Goal: Information Seeking & Learning: Learn about a topic

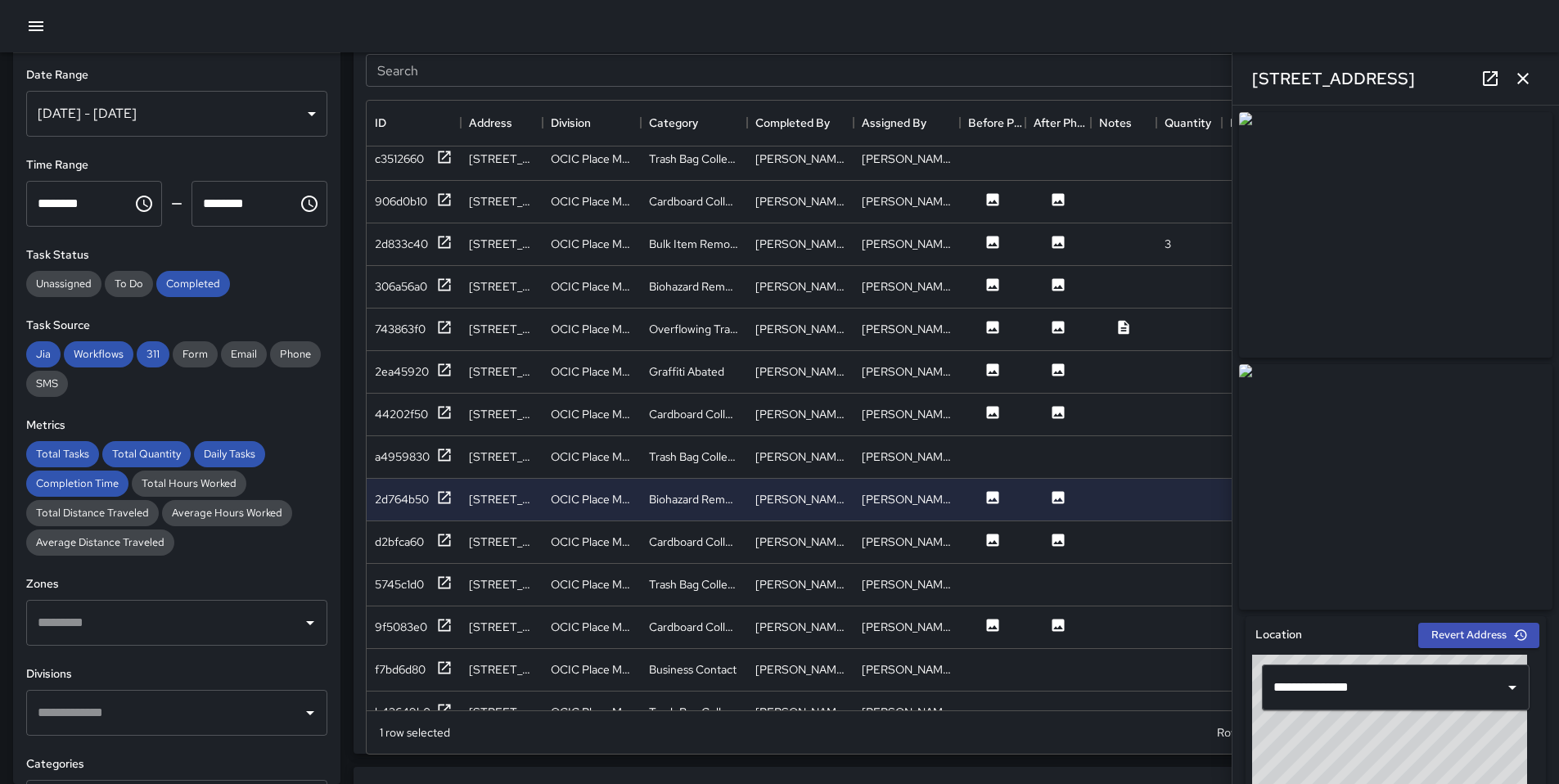
click at [54, 20] on div at bounding box center [779, 26] width 1559 height 53
click at [39, 29] on icon "button" at bounding box center [36, 26] width 15 height 10
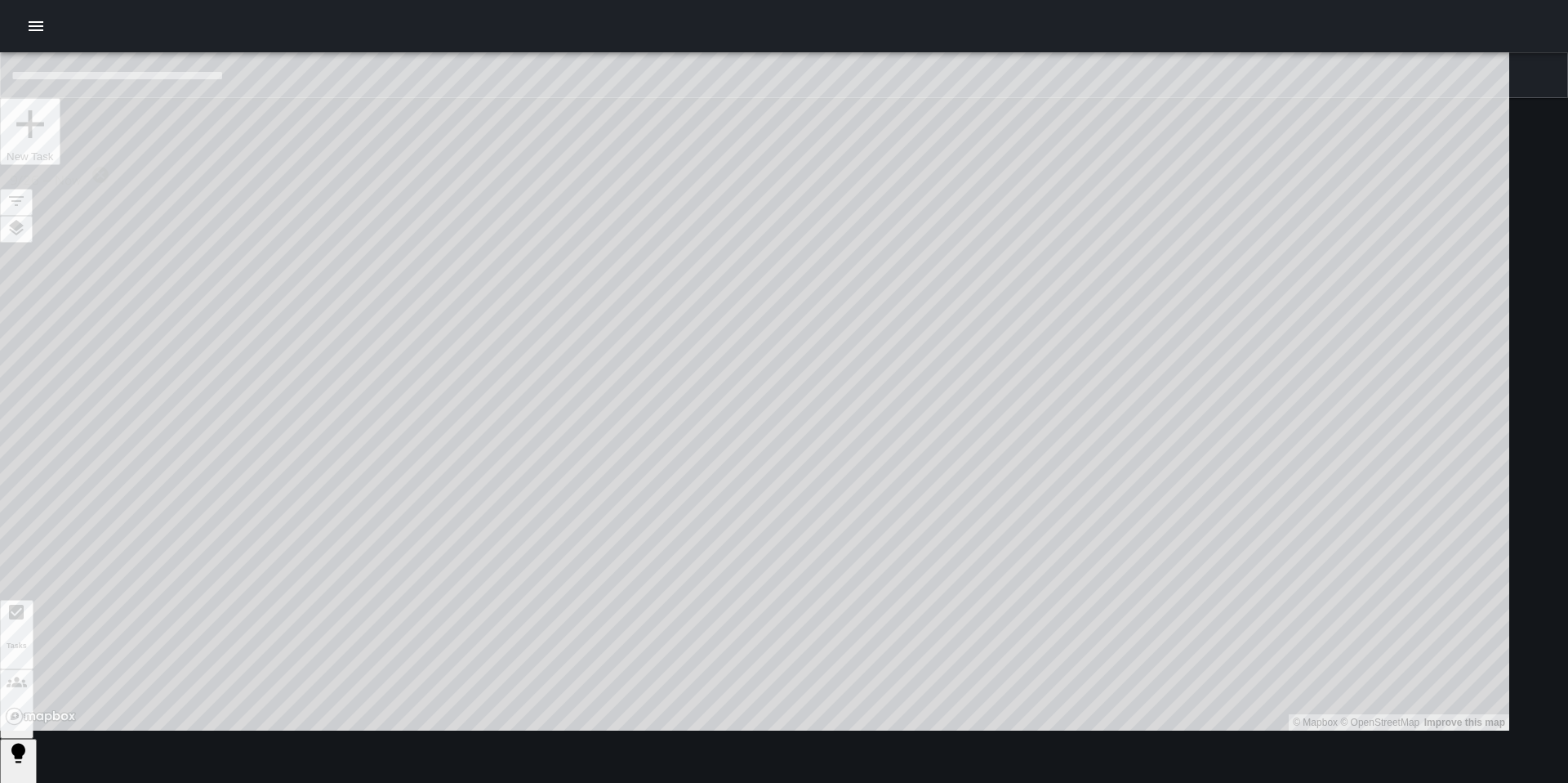
click at [798, 181] on div "© Mapbox © OpenStreetMap Improve this map" at bounding box center [754, 365] width 1509 height 731
drag, startPoint x: 1139, startPoint y: 578, endPoint x: 907, endPoint y: 444, distance: 267.9
click at [907, 444] on div "© Mapbox © OpenStreetMap Improve this map" at bounding box center [754, 365] width 1509 height 731
click at [34, 669] on button "Users" at bounding box center [17, 704] width 34 height 69
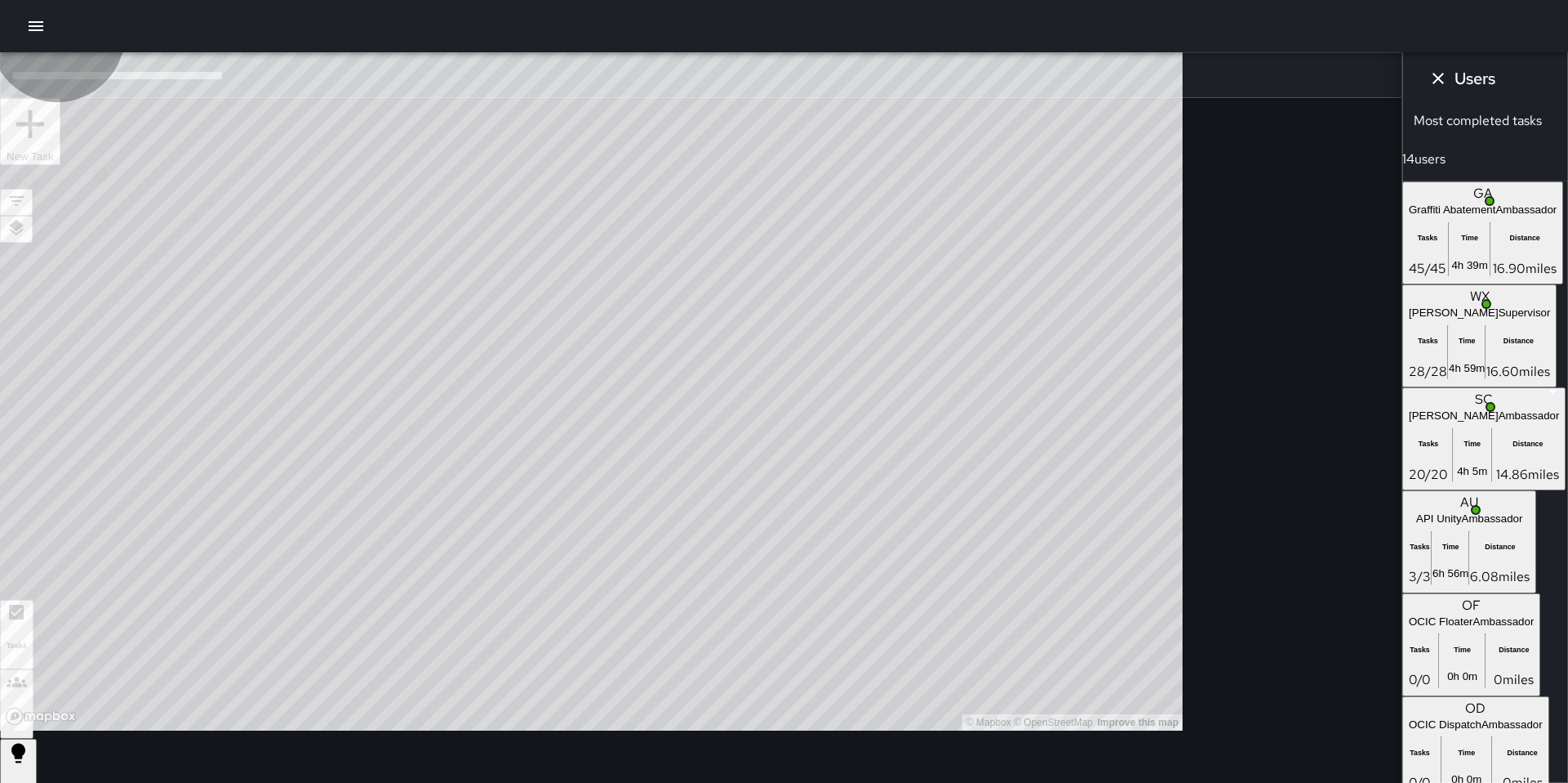
click at [34, 600] on button "Tasks" at bounding box center [17, 634] width 34 height 69
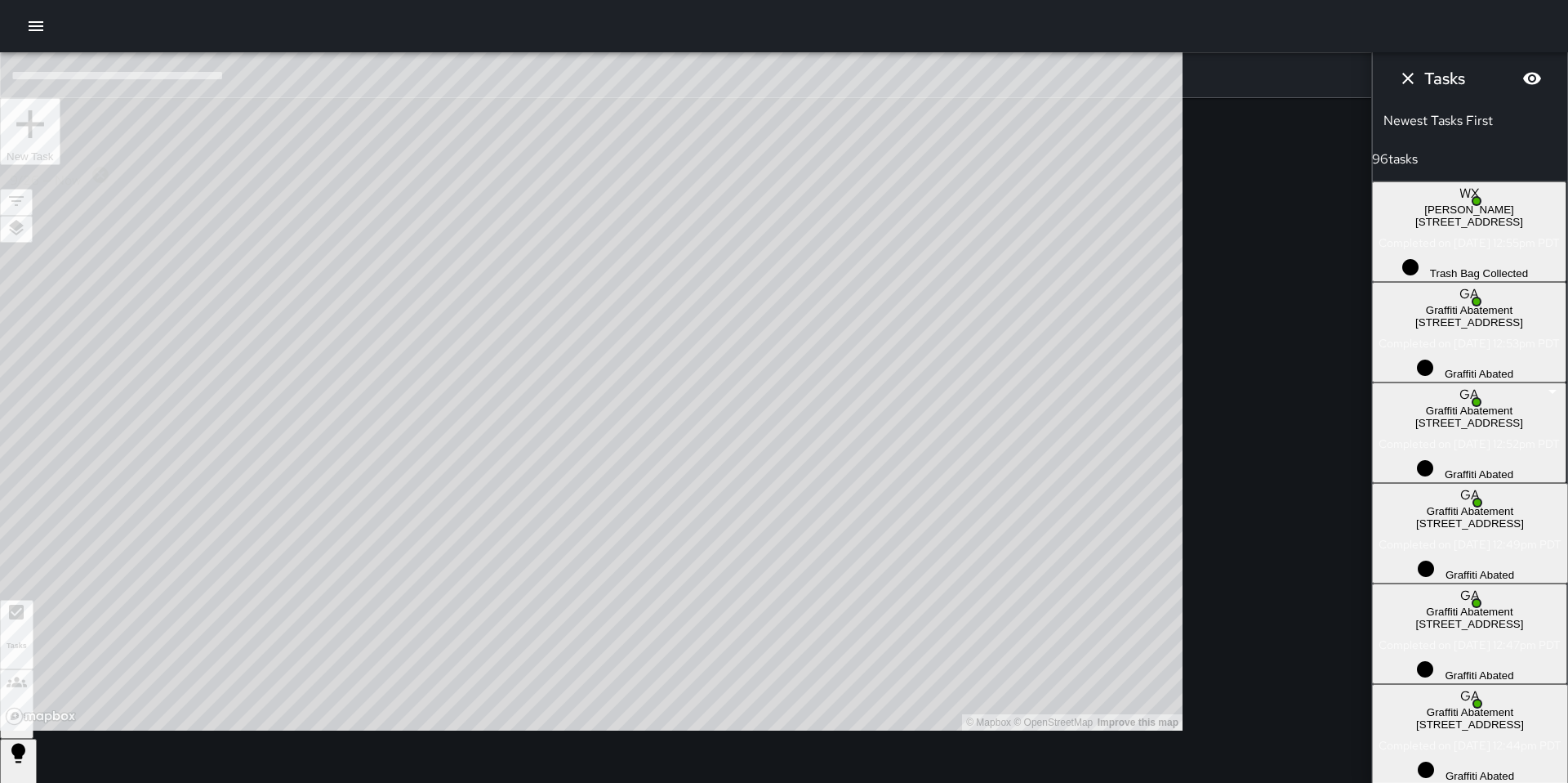
scroll to position [1667, 0]
drag, startPoint x: 1083, startPoint y: 577, endPoint x: 727, endPoint y: 589, distance: 356.2
click at [727, 589] on div "© Mapbox © OpenStreetMap Improve this map" at bounding box center [591, 365] width 1183 height 731
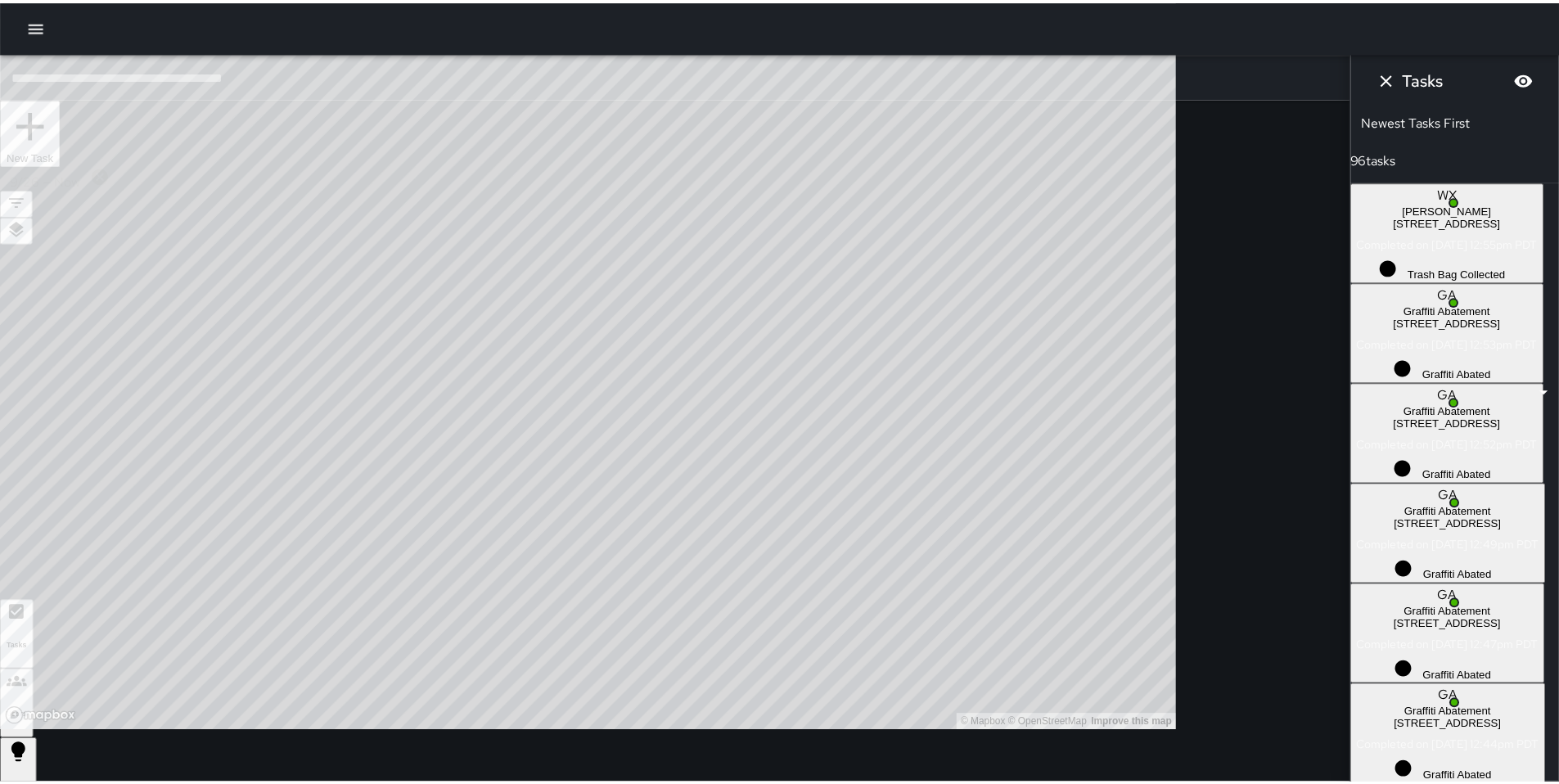
scroll to position [12786, 0]
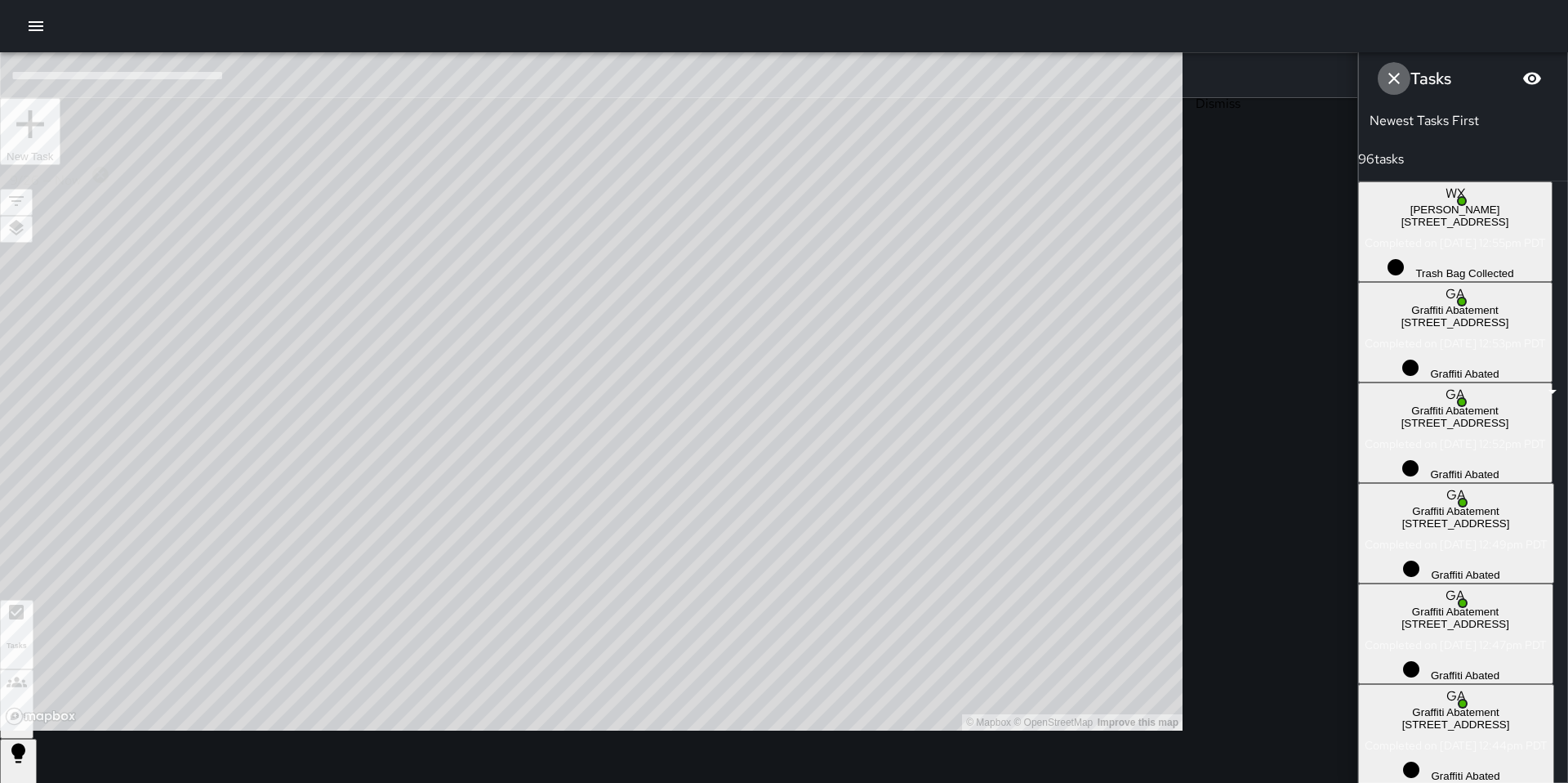
click at [1384, 77] on icon "Dismiss" at bounding box center [1394, 78] width 20 height 20
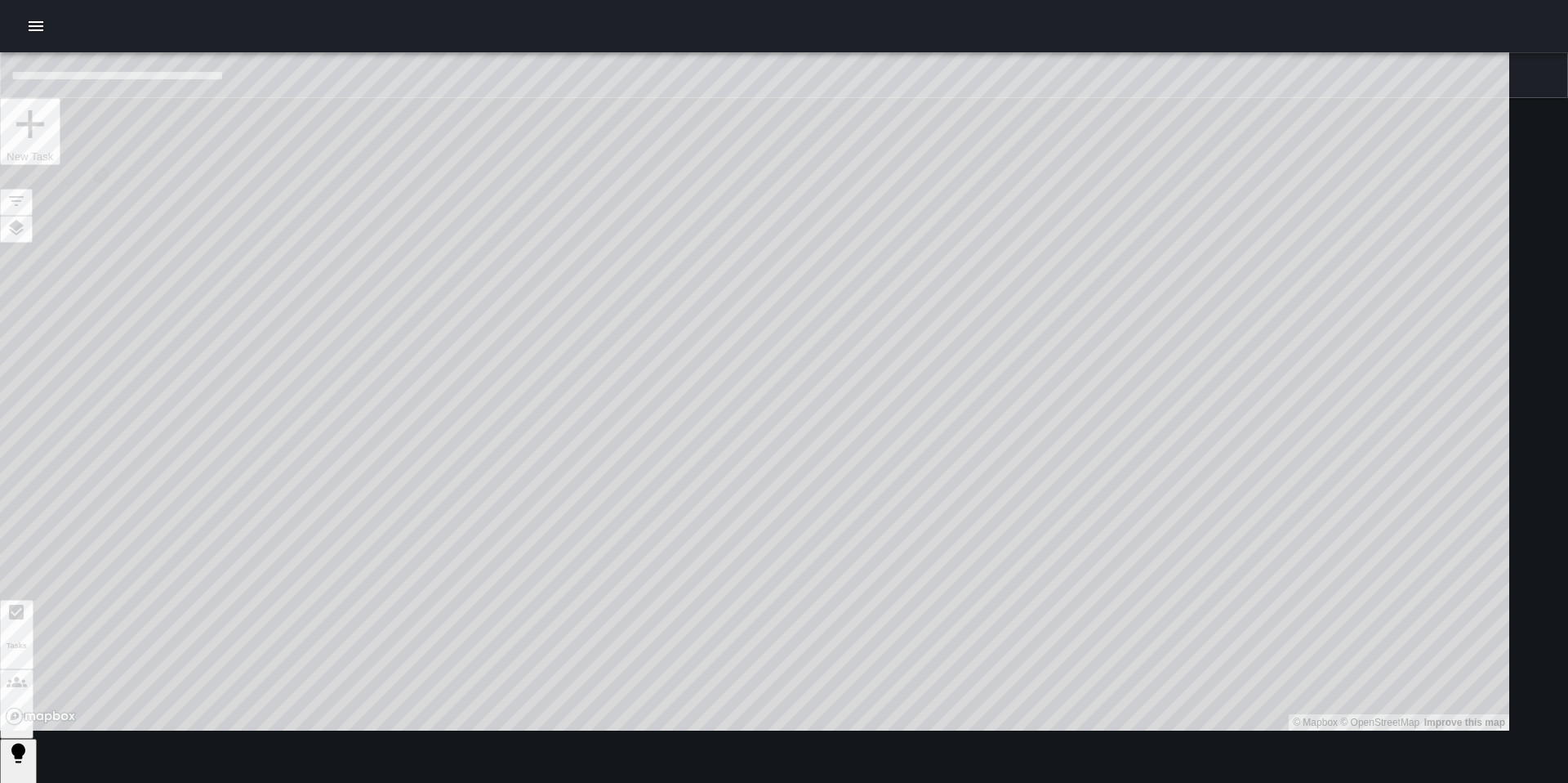
click at [14, 5] on div at bounding box center [784, 26] width 1568 height 52
click at [37, 28] on icon "button" at bounding box center [36, 26] width 20 height 20
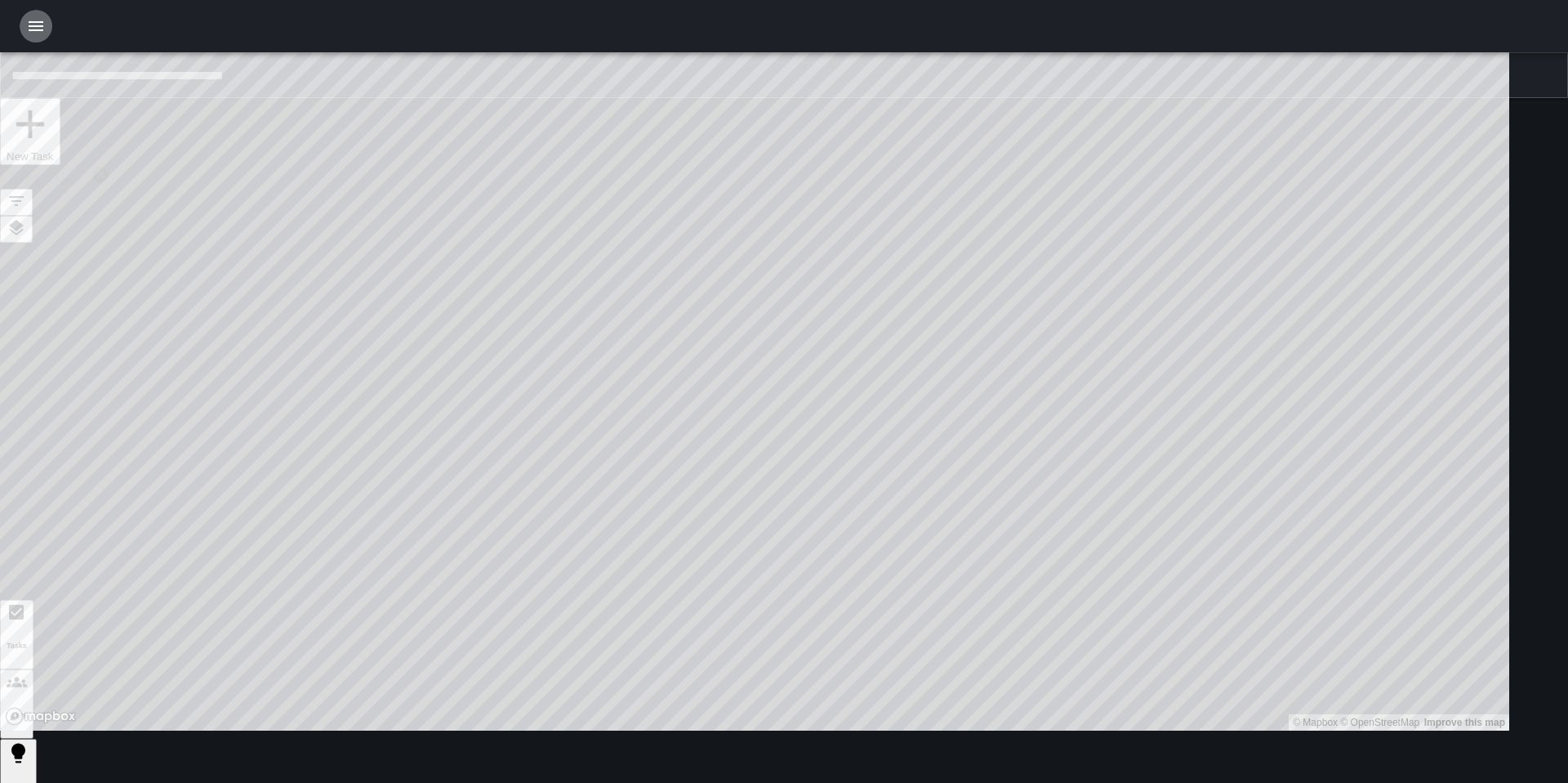
click at [35, 20] on icon "button" at bounding box center [36, 26] width 20 height 20
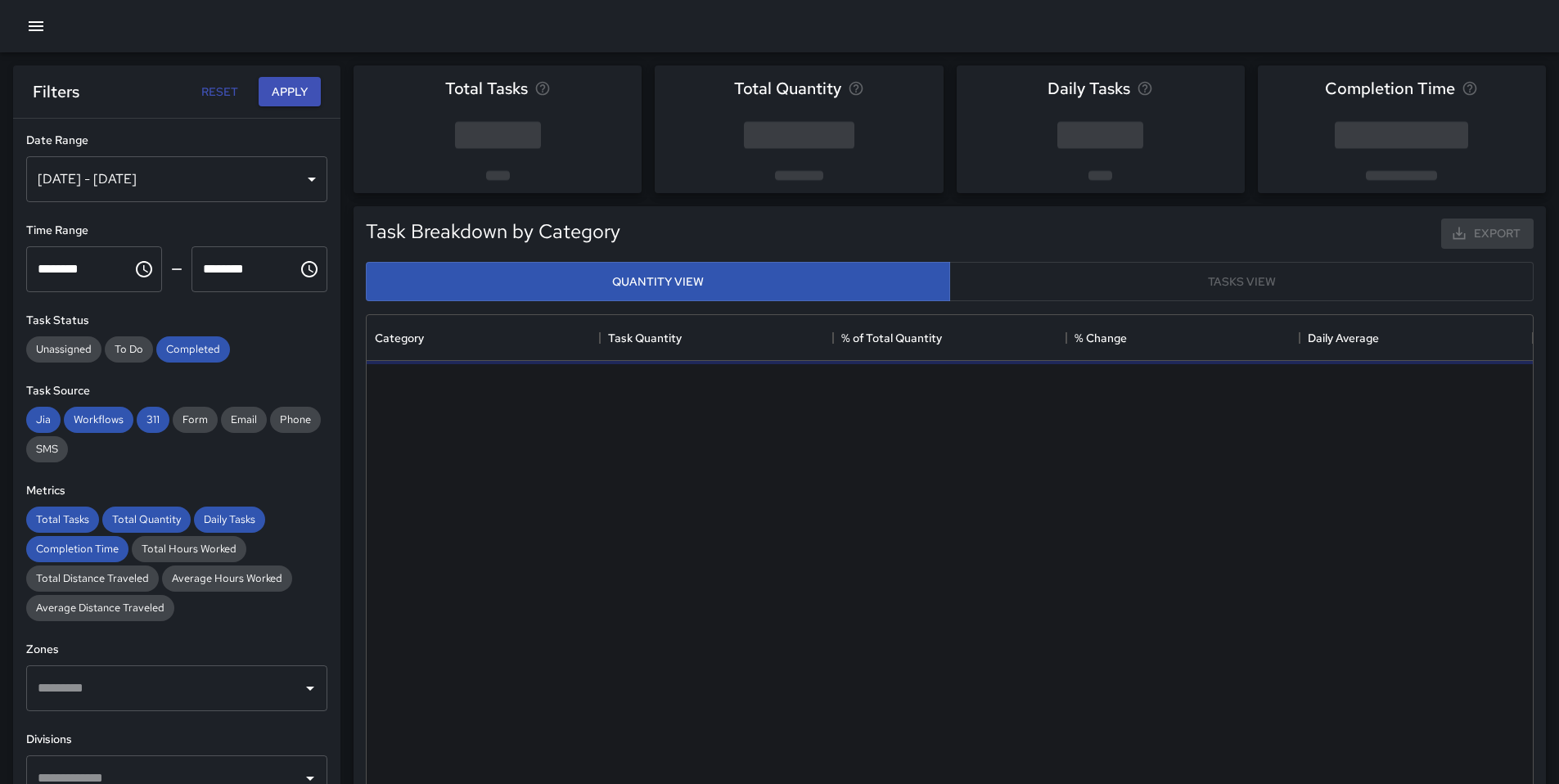
scroll to position [477, 1154]
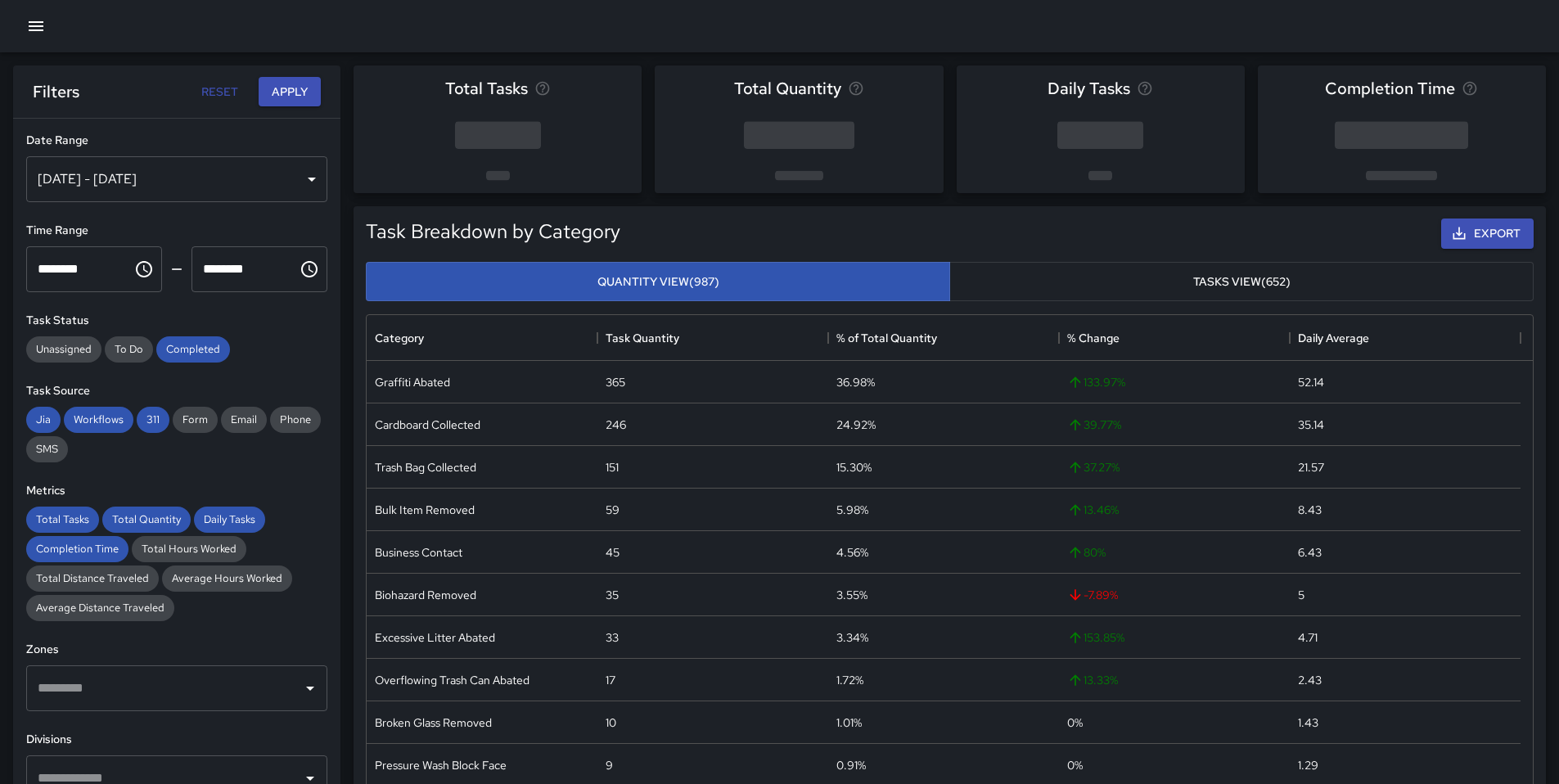
click at [325, 182] on div "**********" at bounding box center [176, 484] width 327 height 731
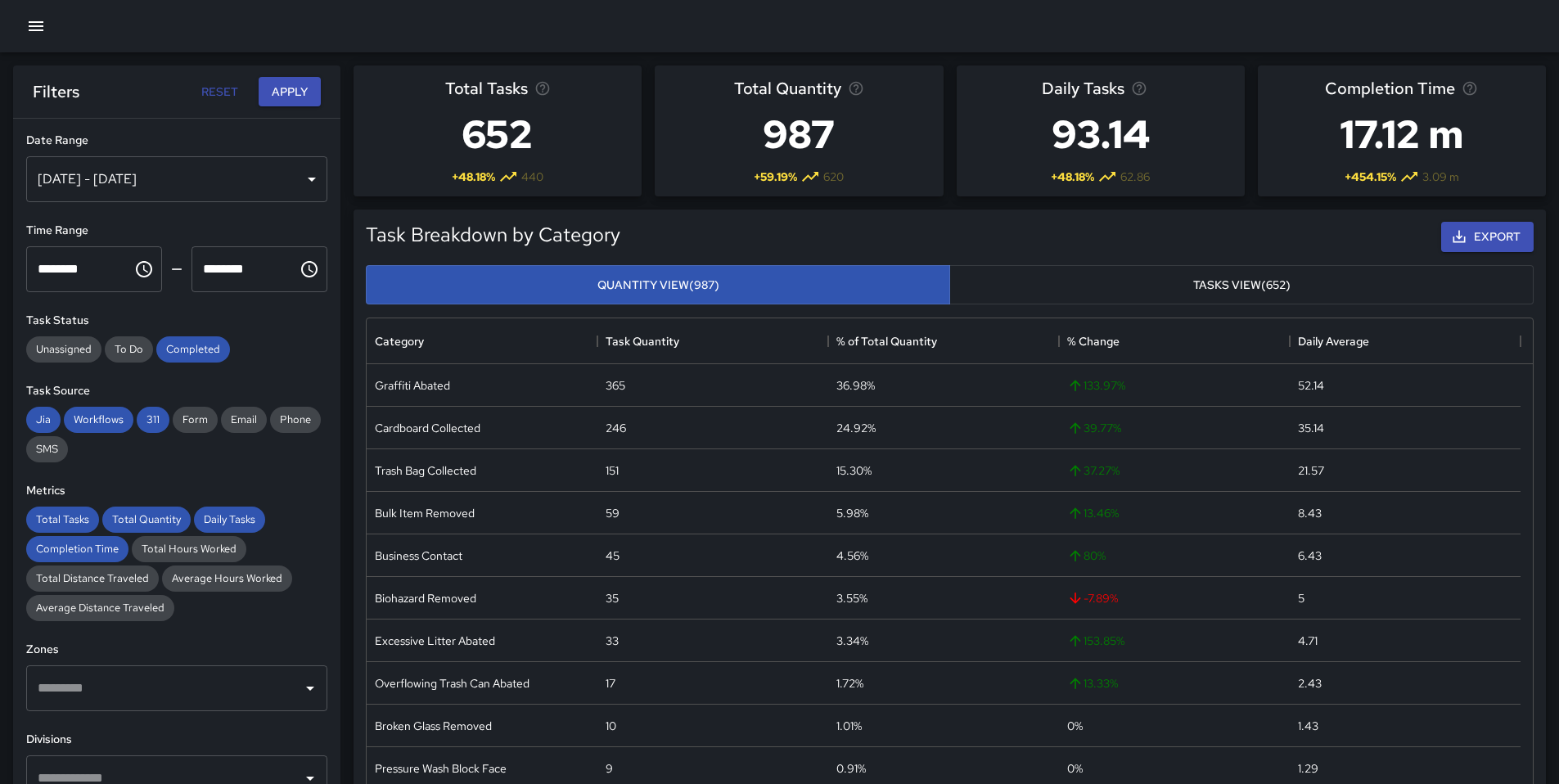
click at [300, 182] on div "[DATE] - [DATE]" at bounding box center [176, 178] width 301 height 45
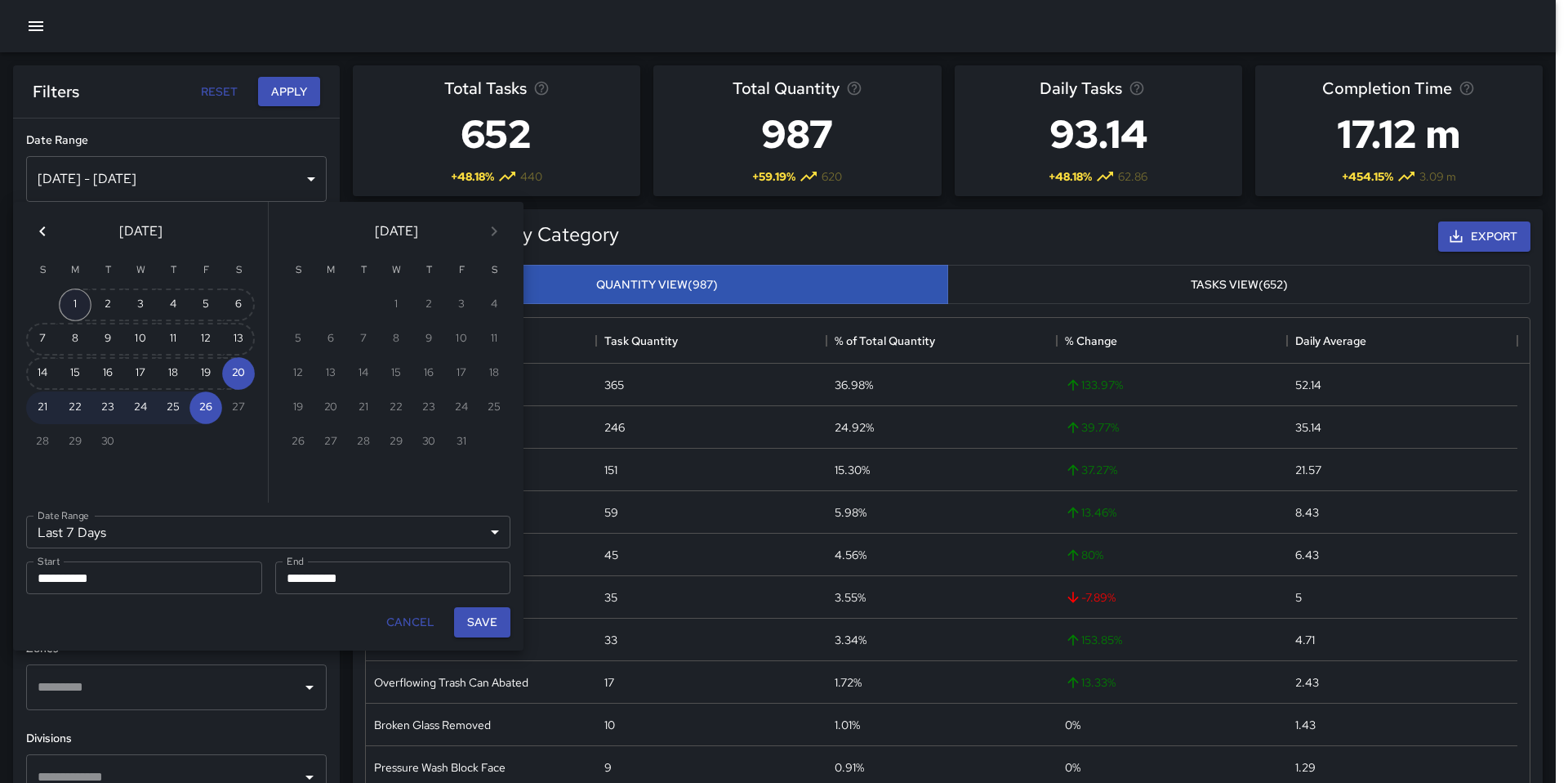
click at [70, 296] on button "1" at bounding box center [75, 304] width 33 height 33
type input "******"
type input "**********"
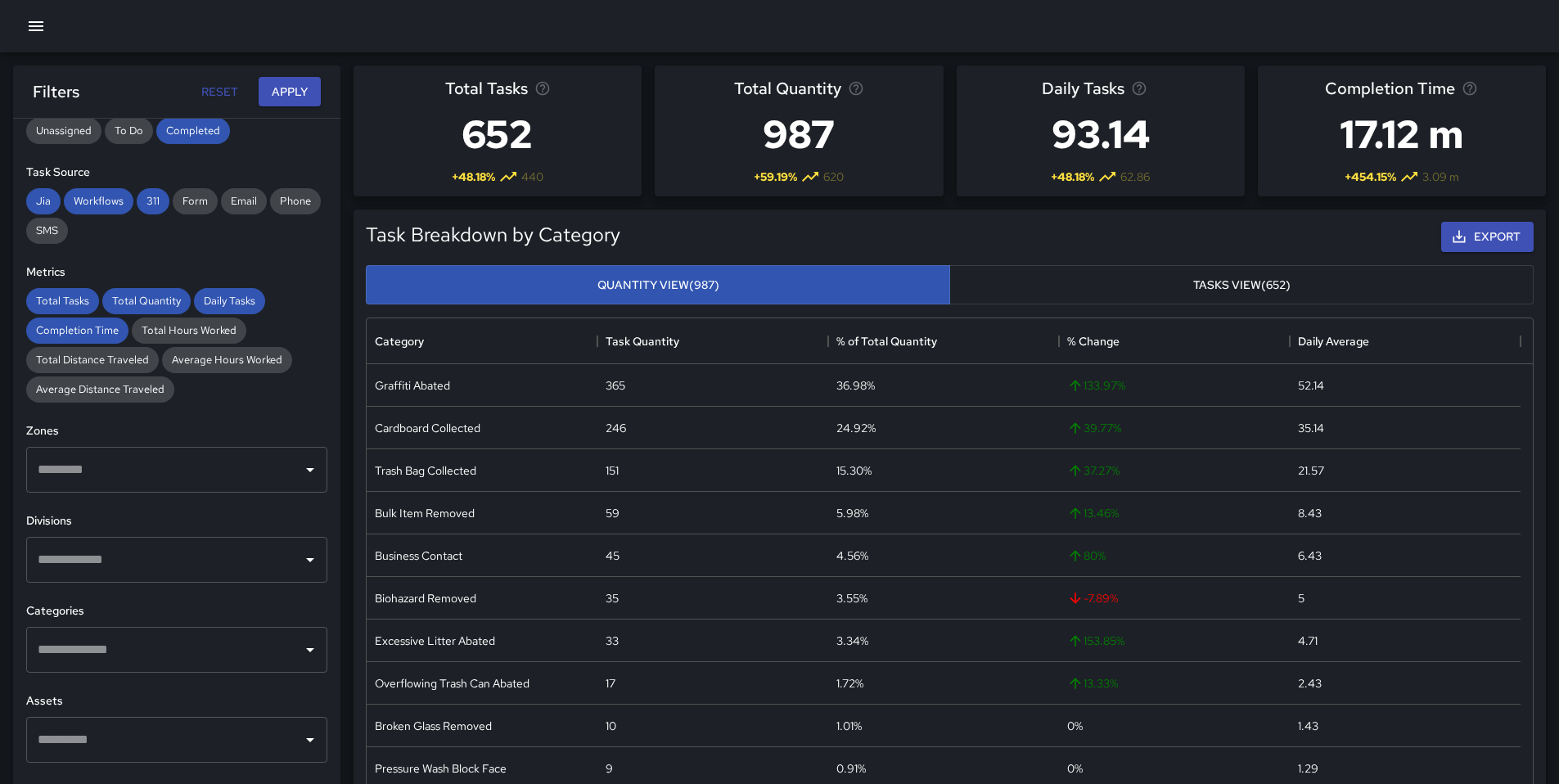
scroll to position [265, 0]
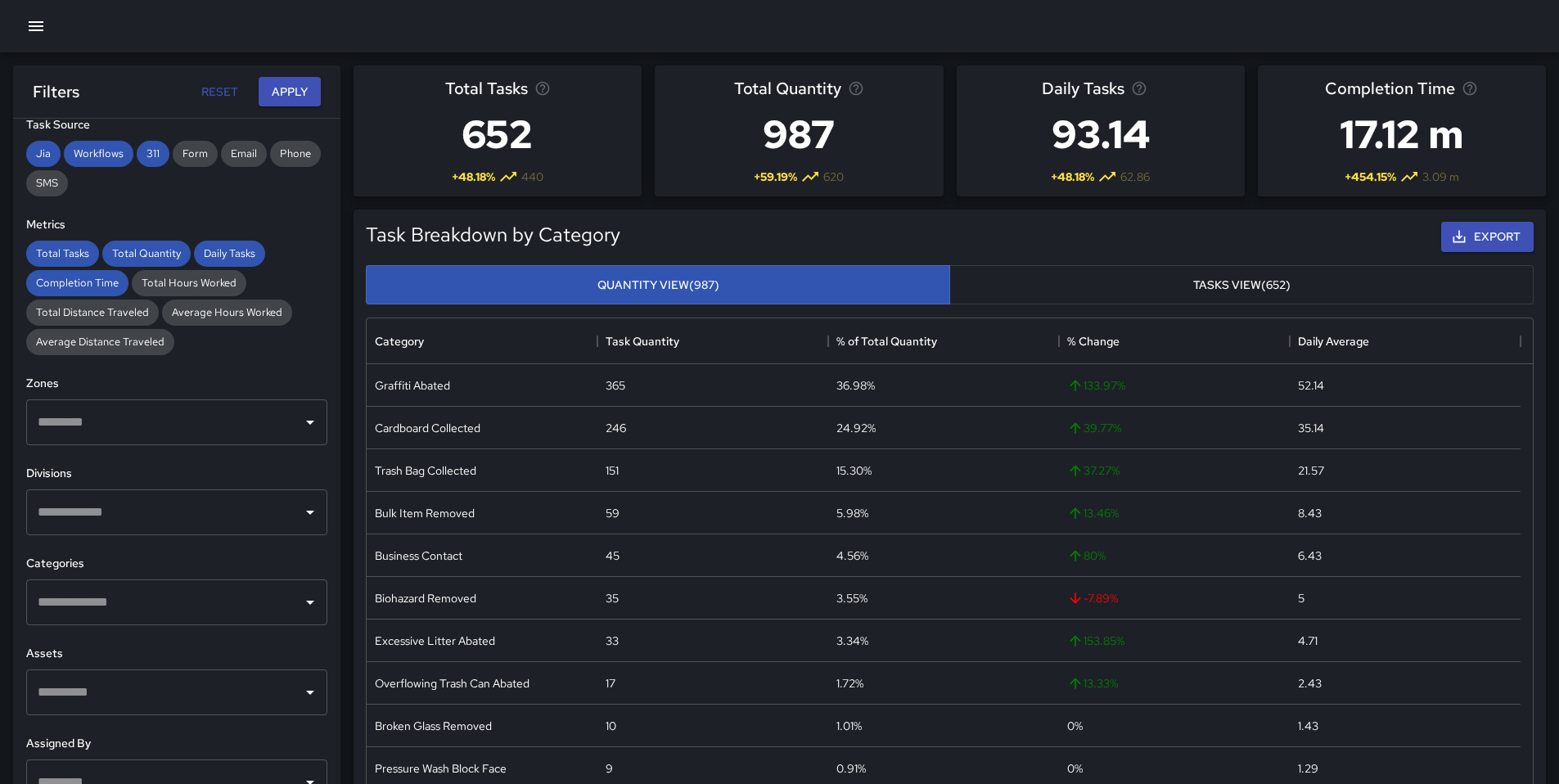
click at [167, 598] on input "text" at bounding box center [165, 601] width 262 height 31
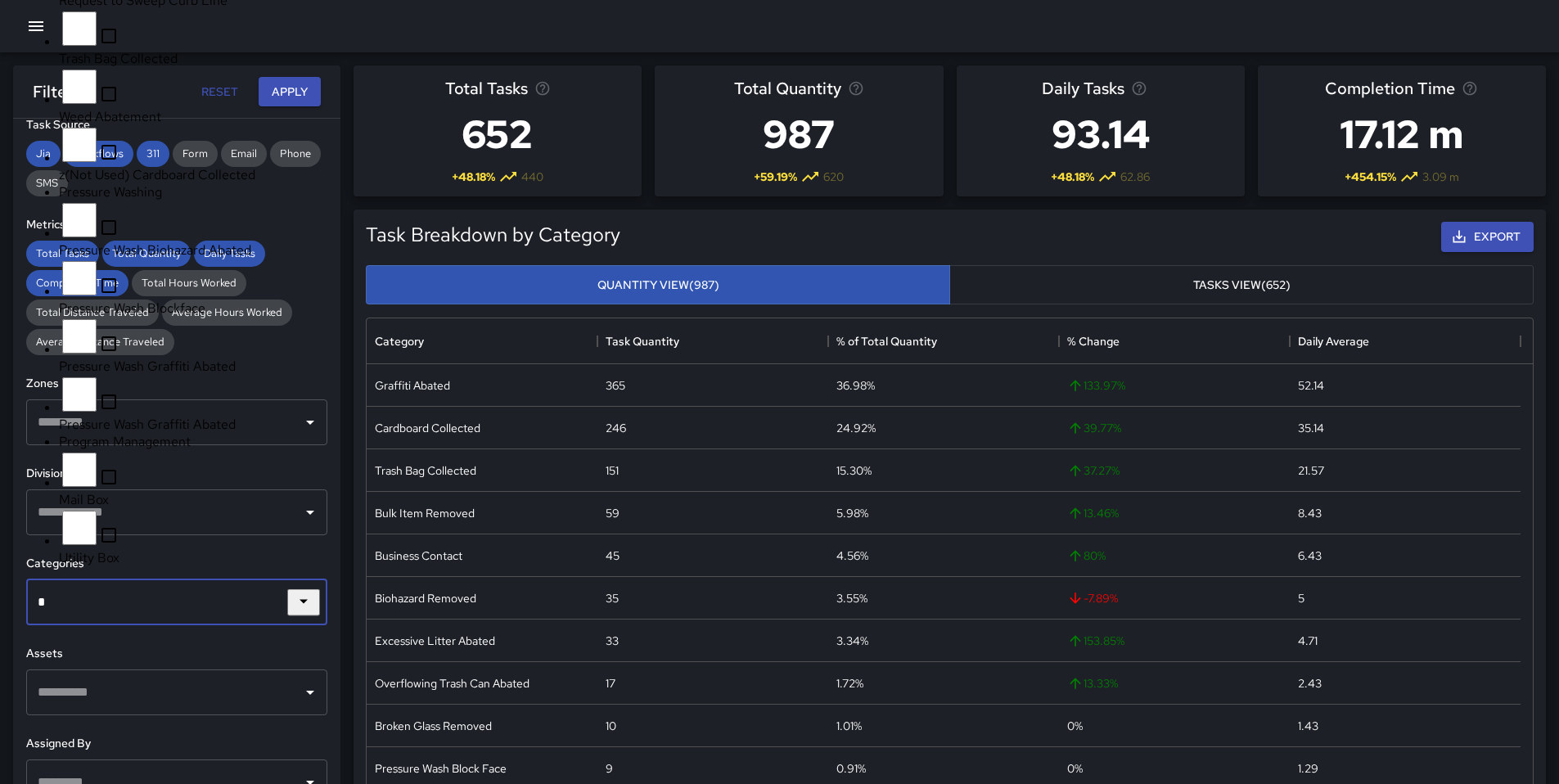
type input "**"
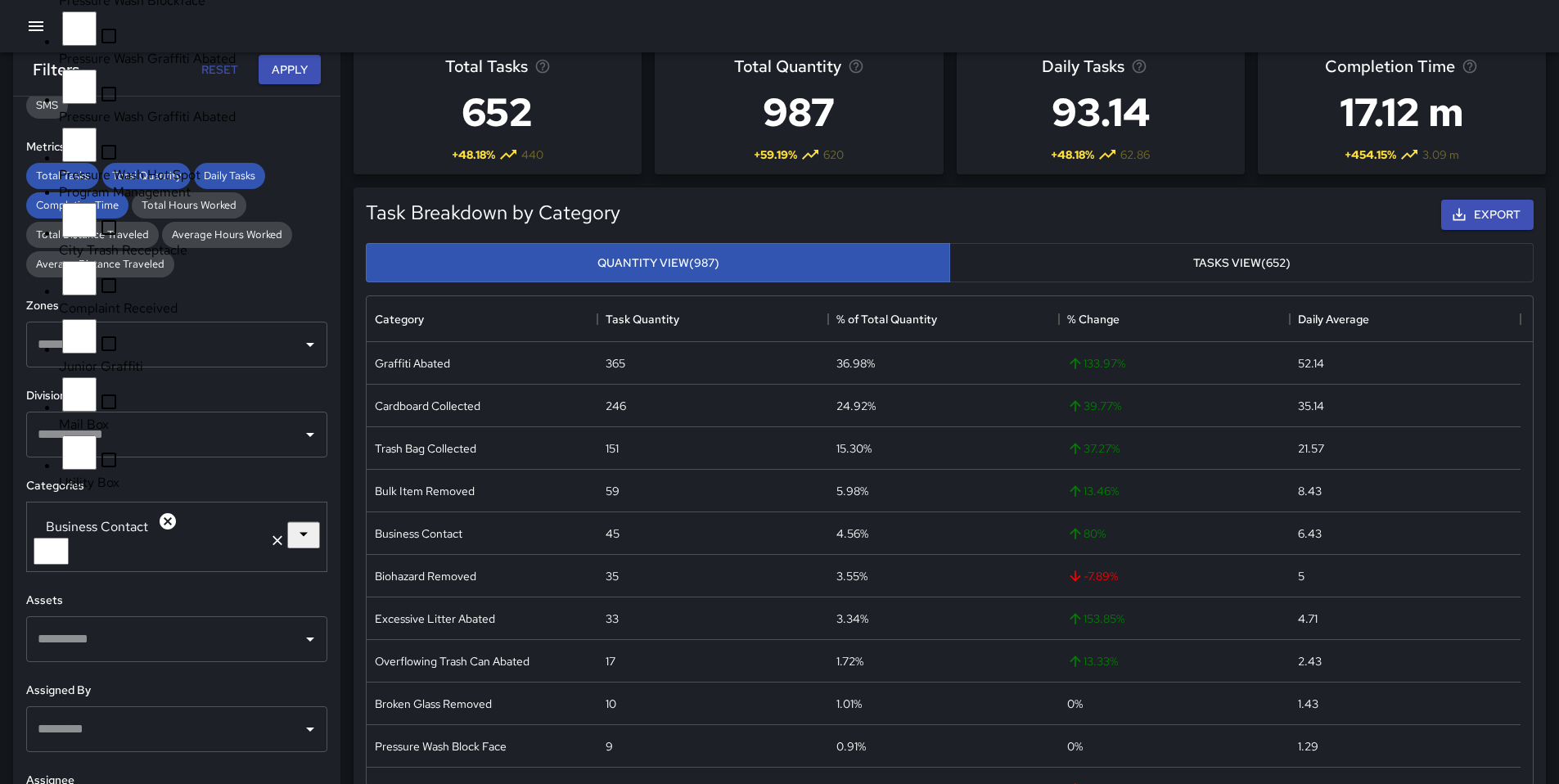
scroll to position [325, 0]
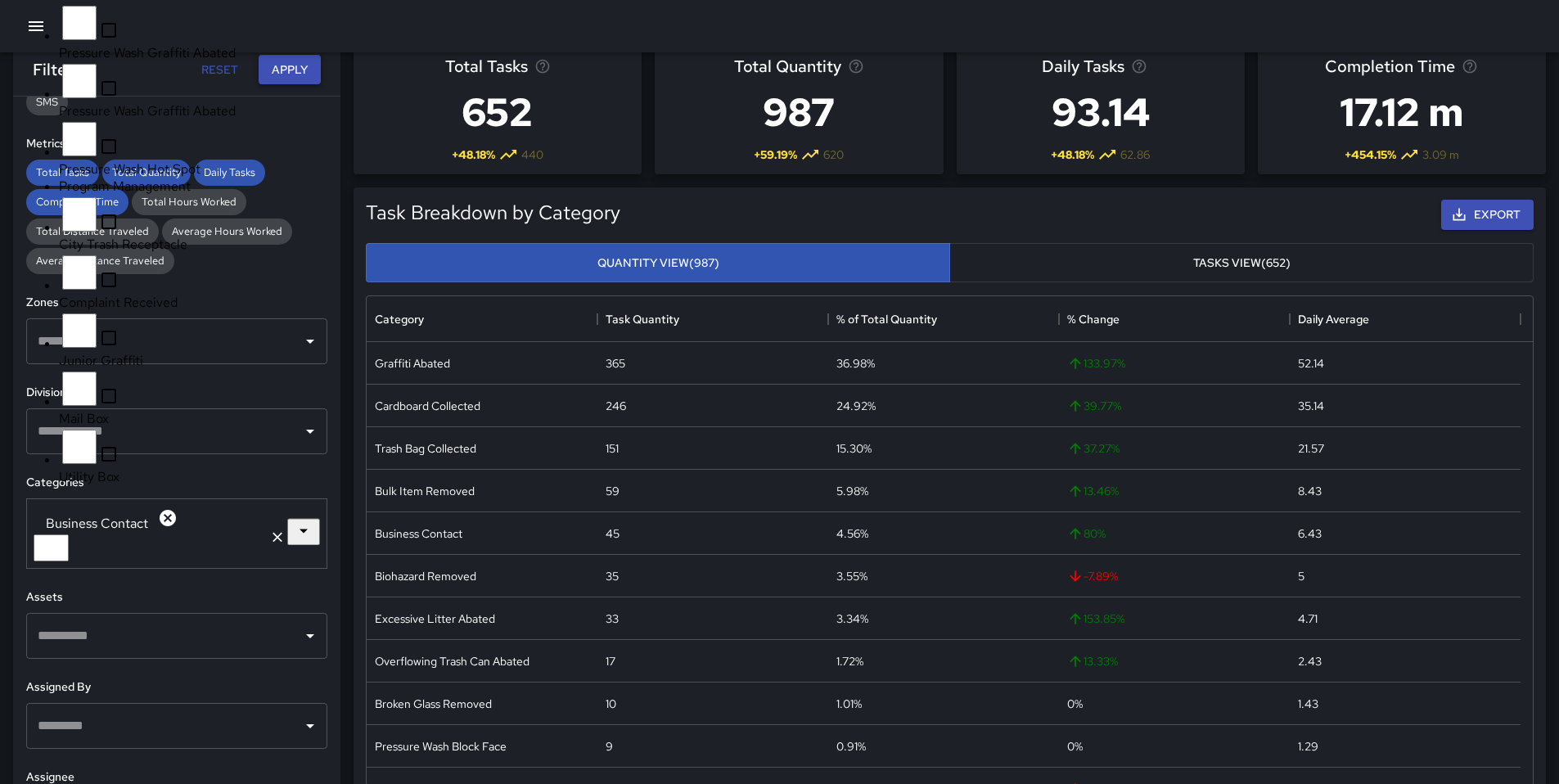
click at [273, 75] on button "Apply" at bounding box center [290, 70] width 62 height 30
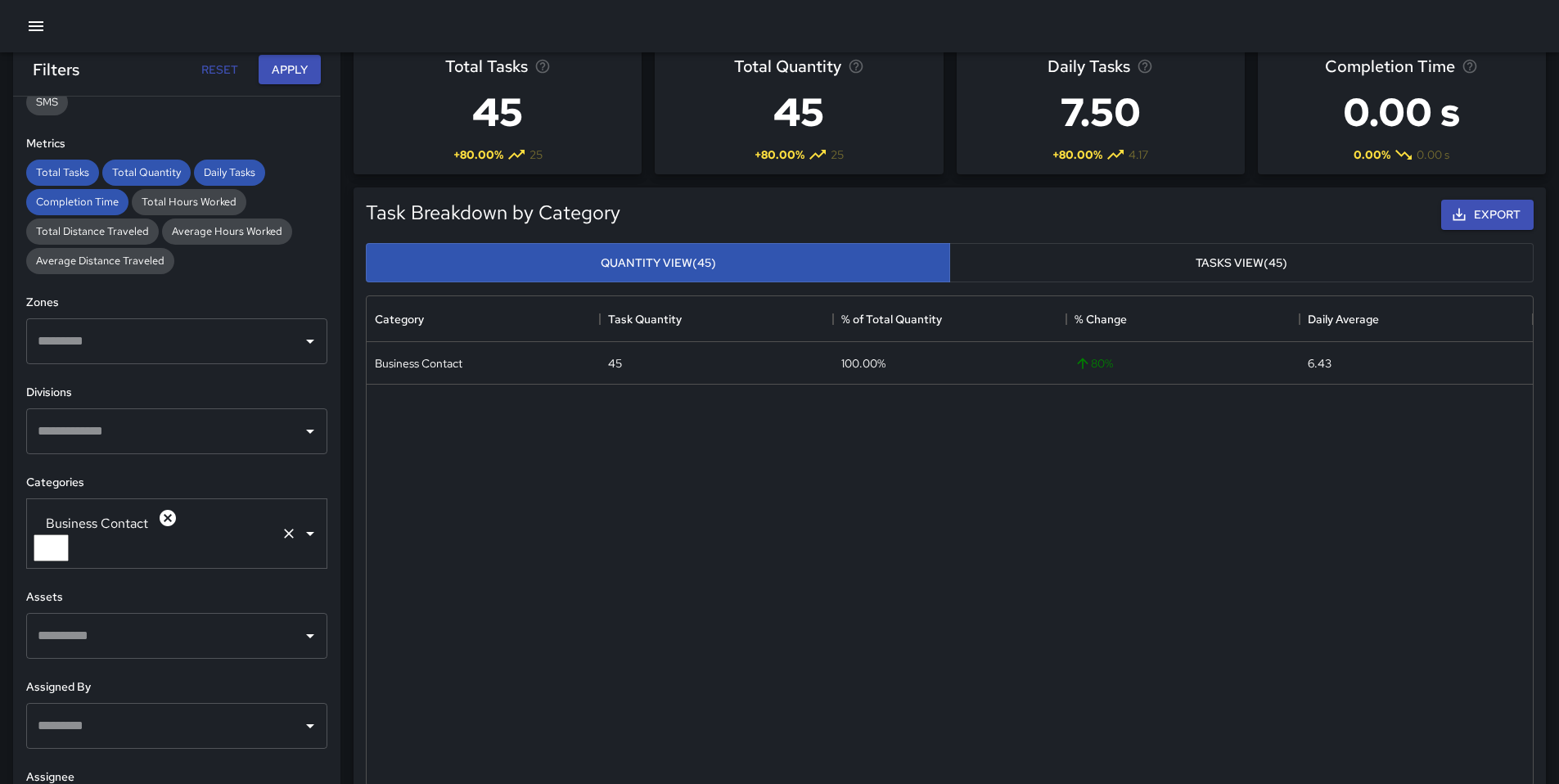
click at [160, 526] on icon at bounding box center [168, 518] width 16 height 16
click at [145, 526] on input "text" at bounding box center [165, 520] width 262 height 31
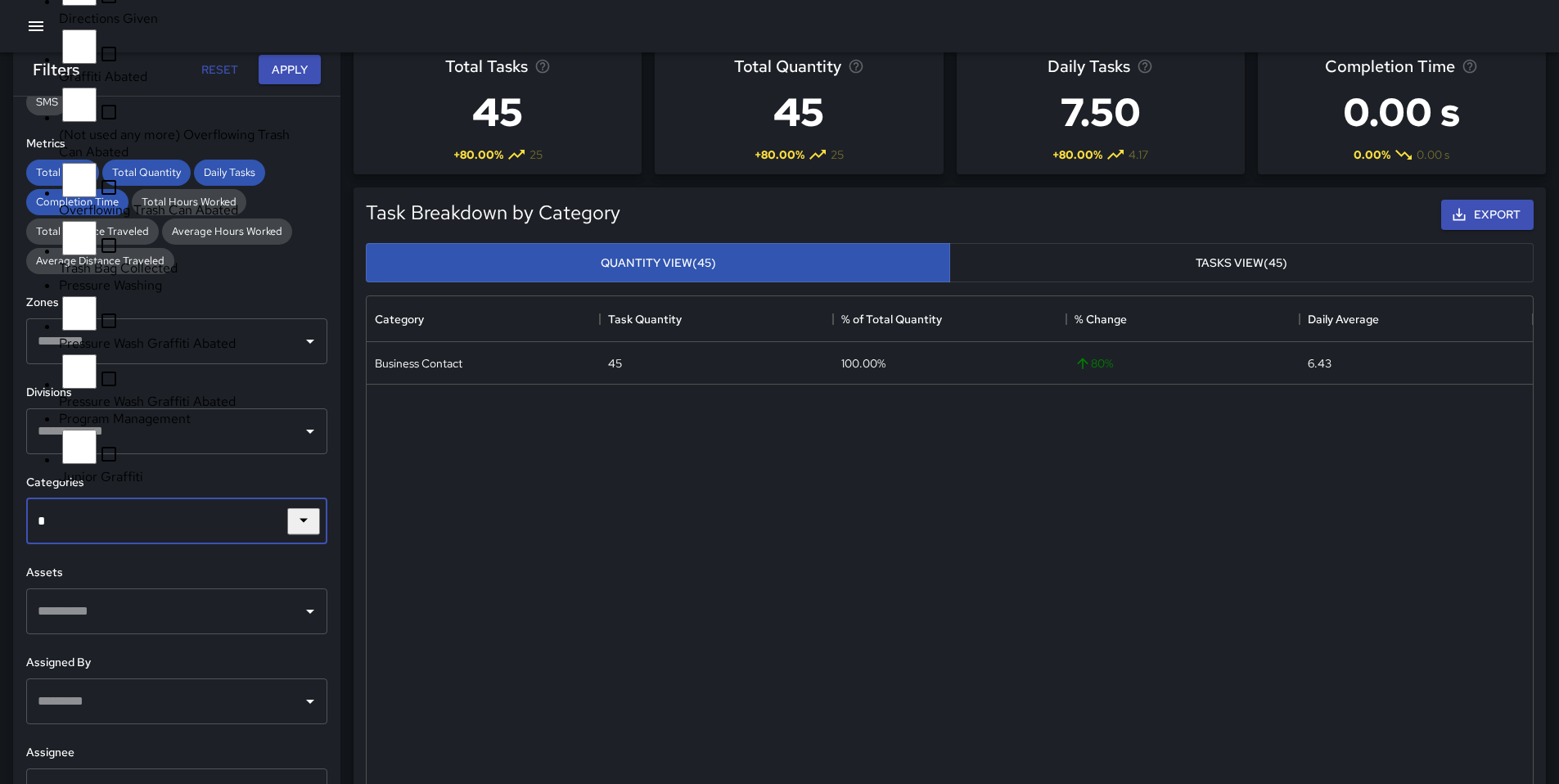
type input "**"
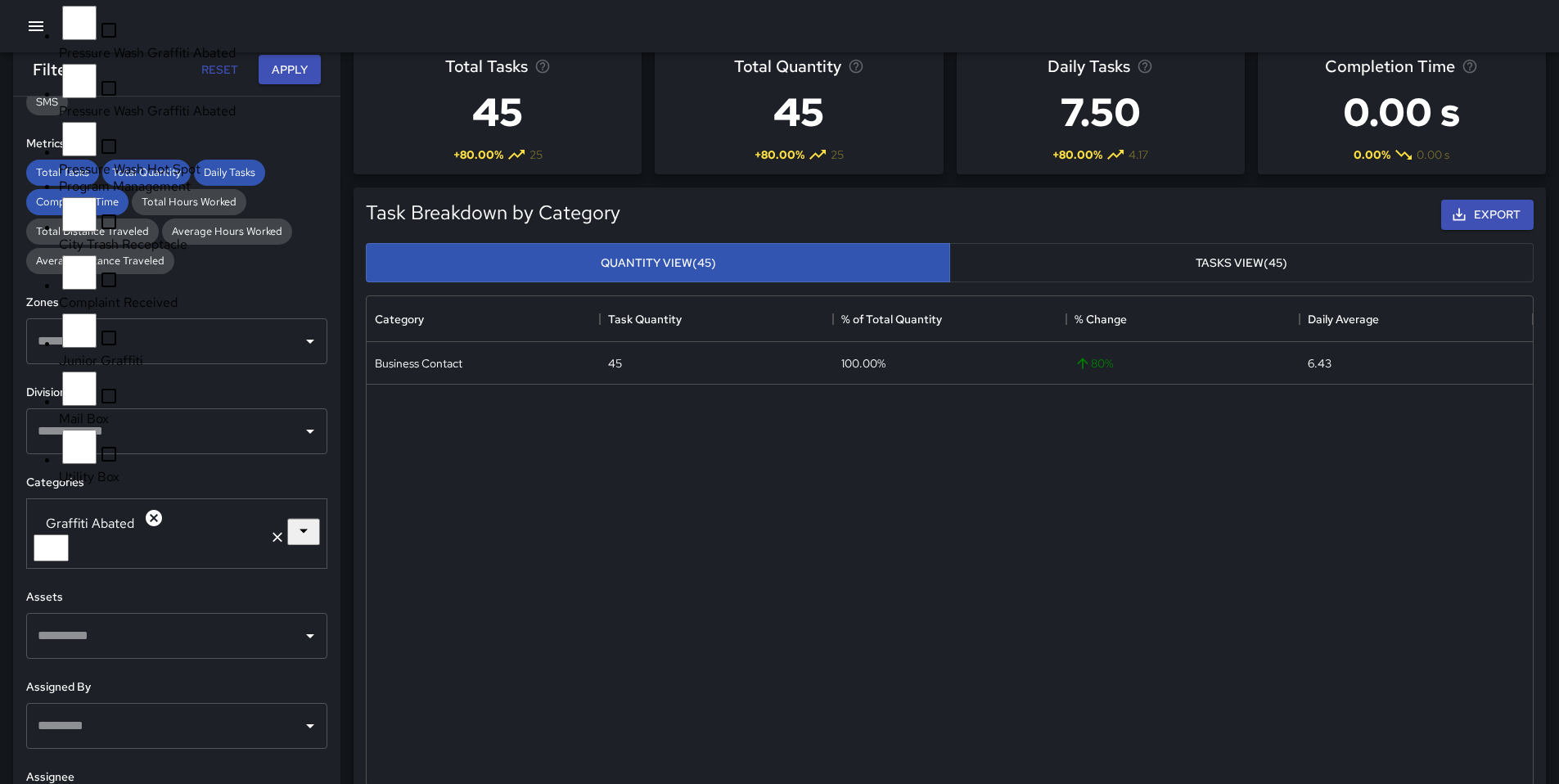
scroll to position [902, 0]
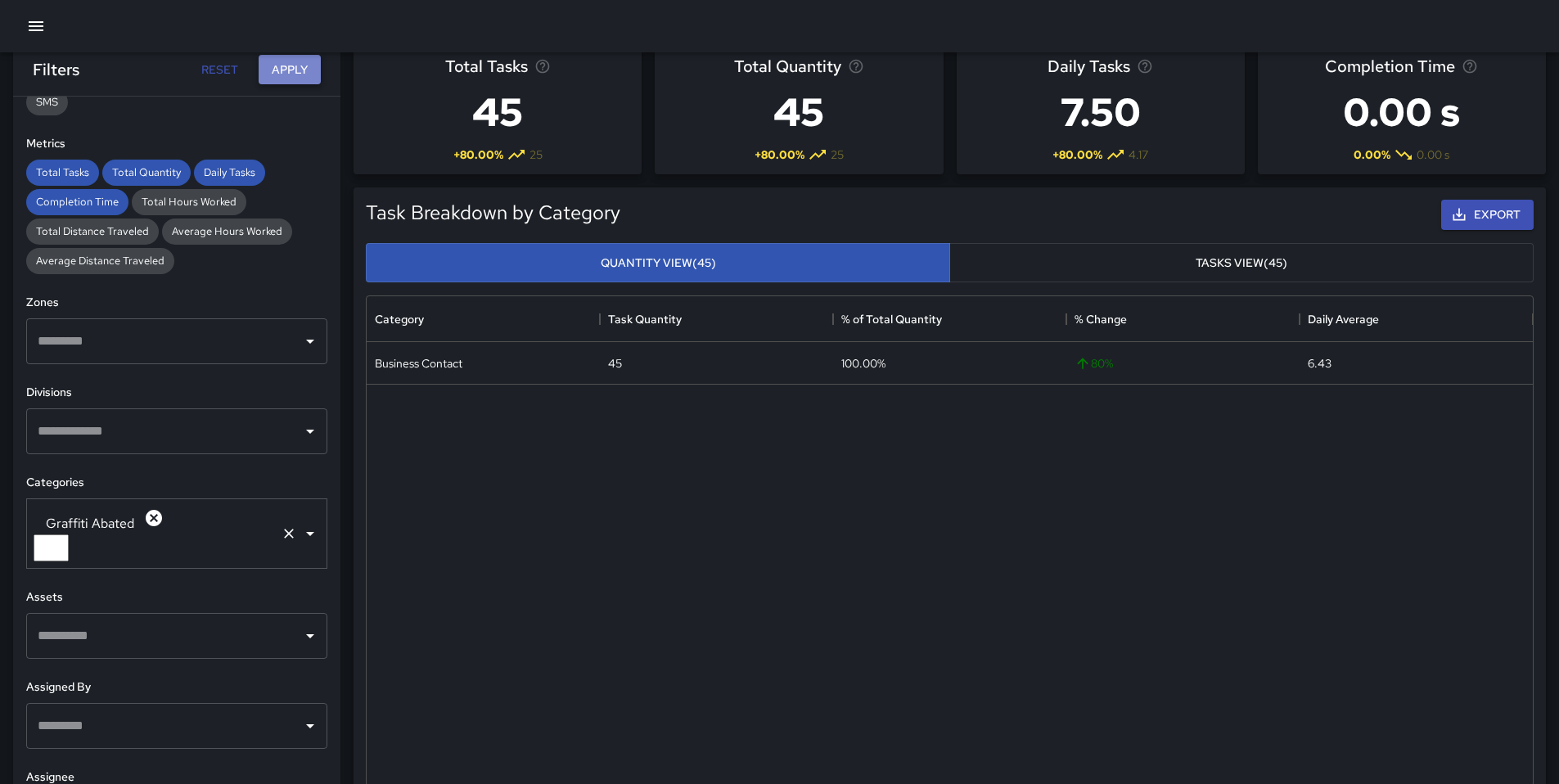
click at [300, 74] on button "Apply" at bounding box center [290, 70] width 62 height 30
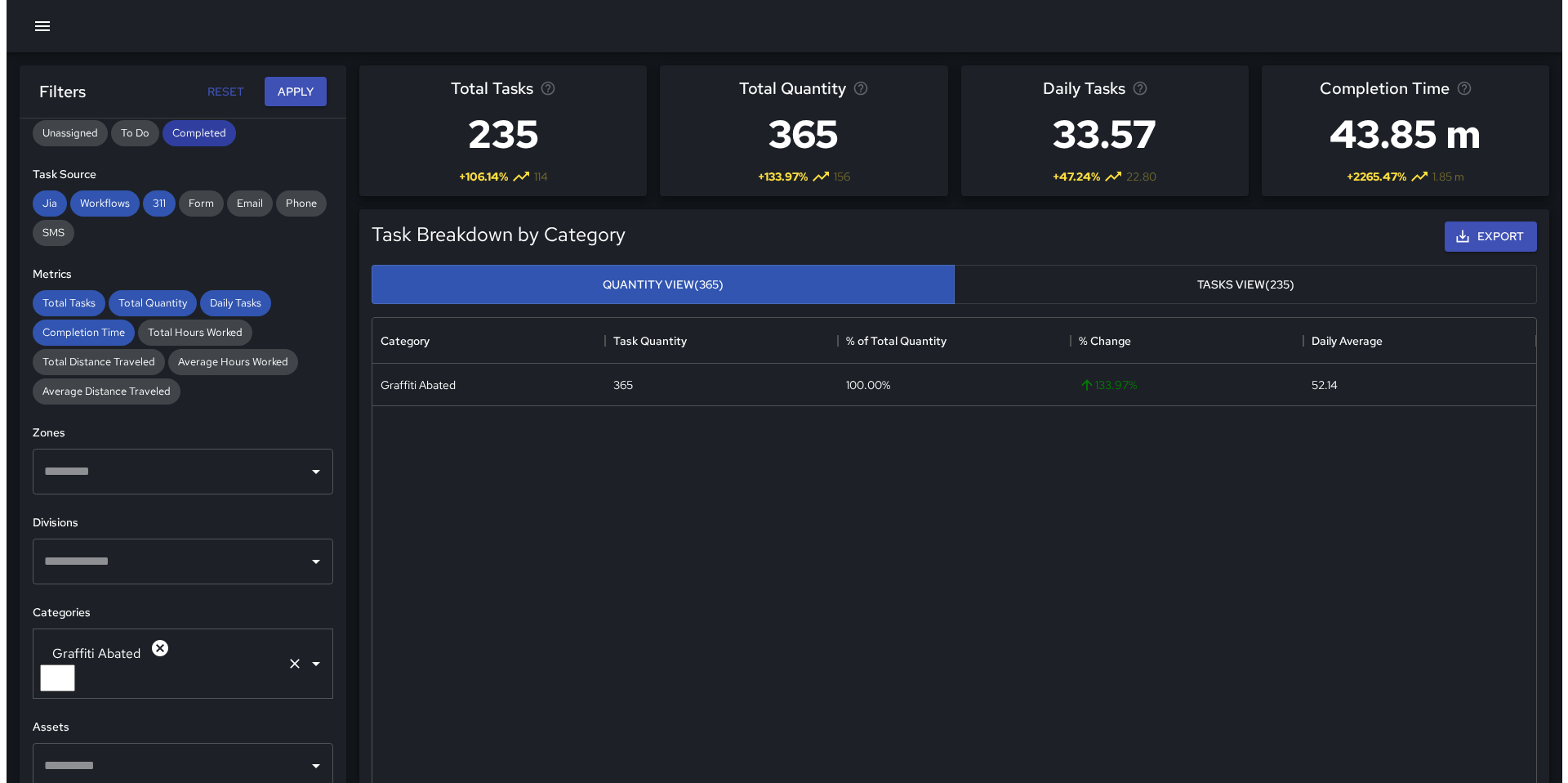
scroll to position [0, 0]
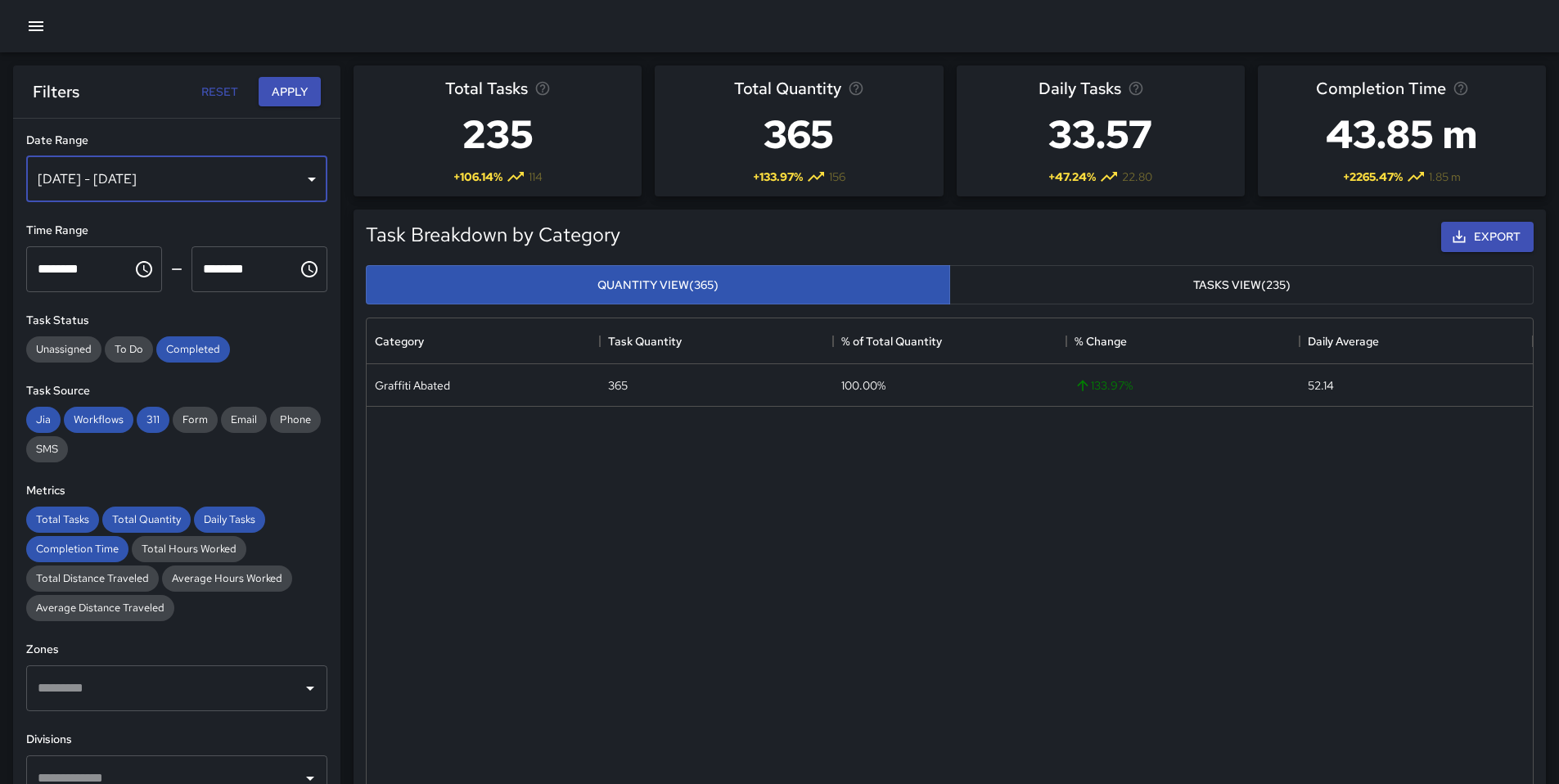
click at [272, 180] on div "[DATE] - [DATE]" at bounding box center [176, 178] width 301 height 45
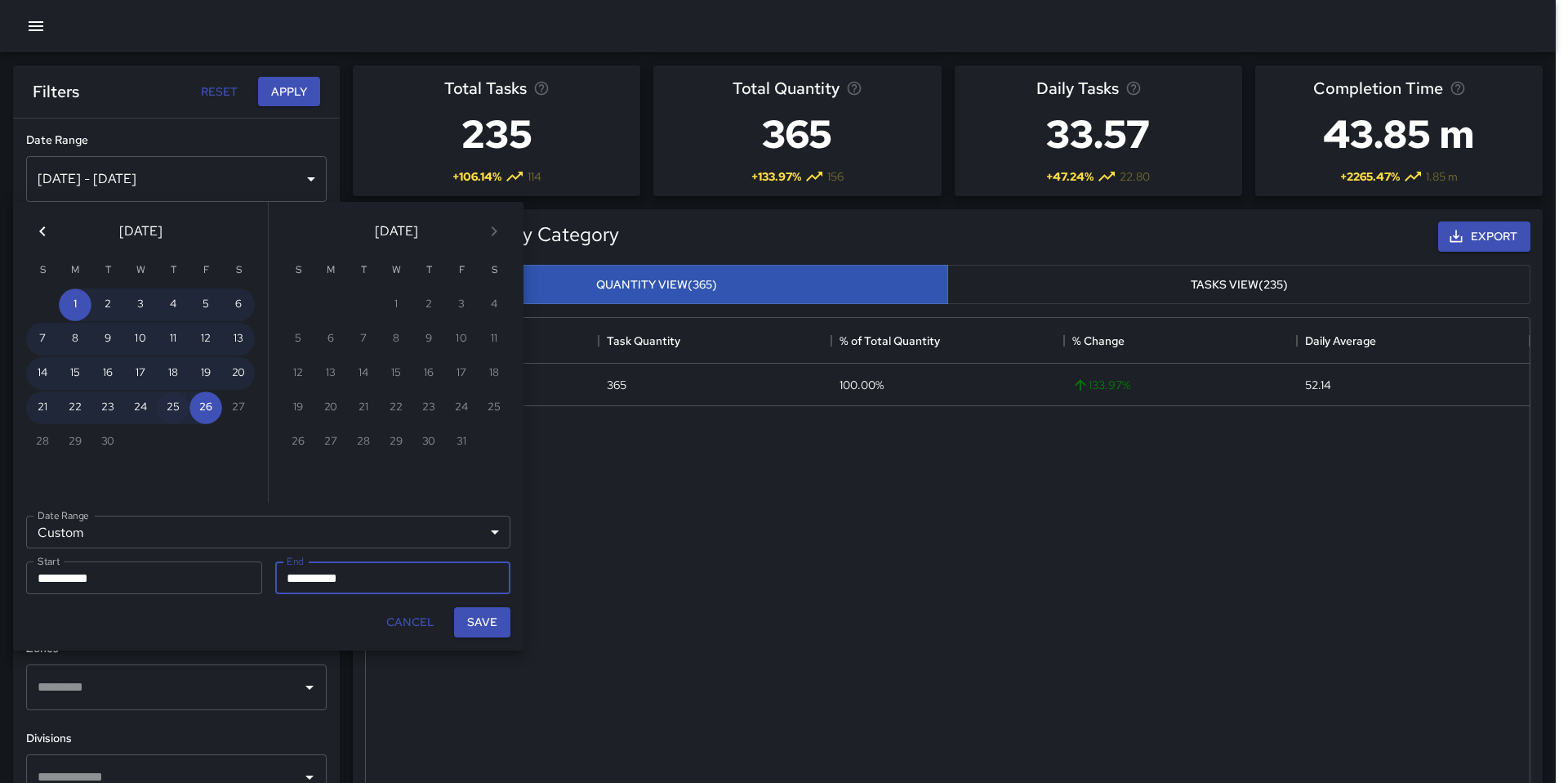
click at [188, 411] on button "25" at bounding box center [173, 408] width 33 height 33
type input "**********"
